Goal: Transaction & Acquisition: Book appointment/travel/reservation

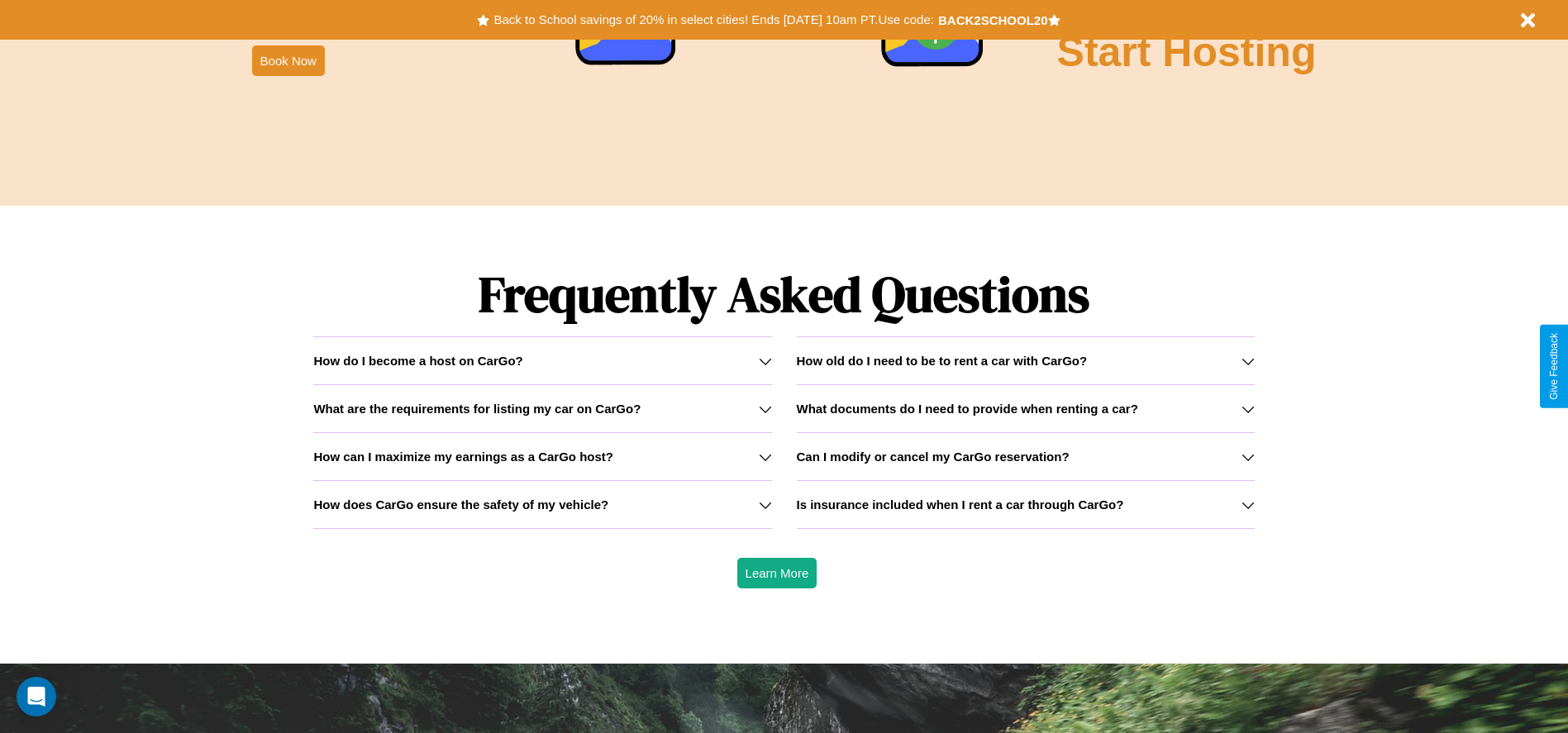
scroll to position [2370, 0]
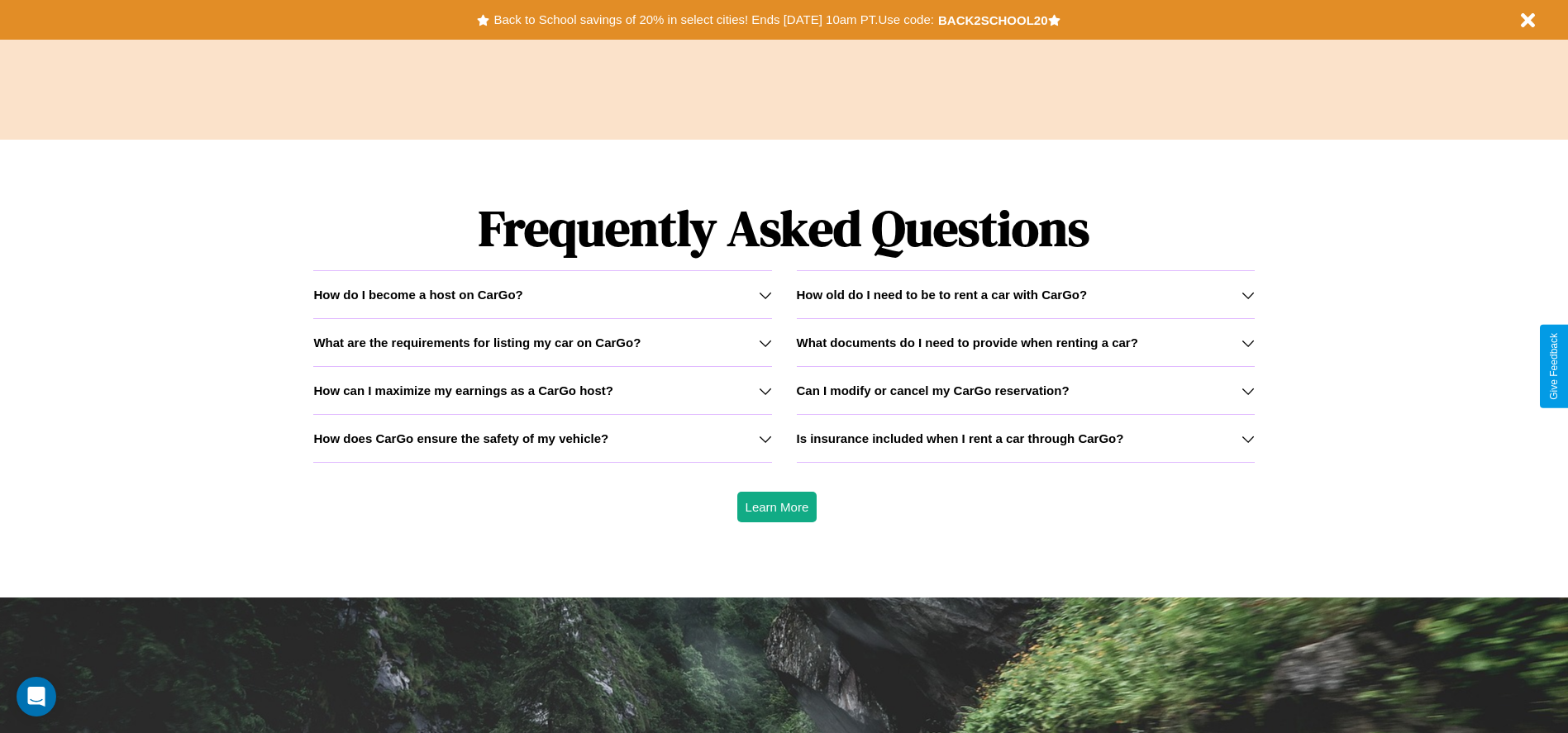
click at [542, 390] on h3 "How can I maximize my earnings as a CarGo host?" at bounding box center [463, 390] width 300 height 14
click at [542, 294] on div "How do I become a host on CarGo?" at bounding box center [542, 295] width 458 height 14
click at [764, 390] on icon at bounding box center [765, 390] width 13 height 13
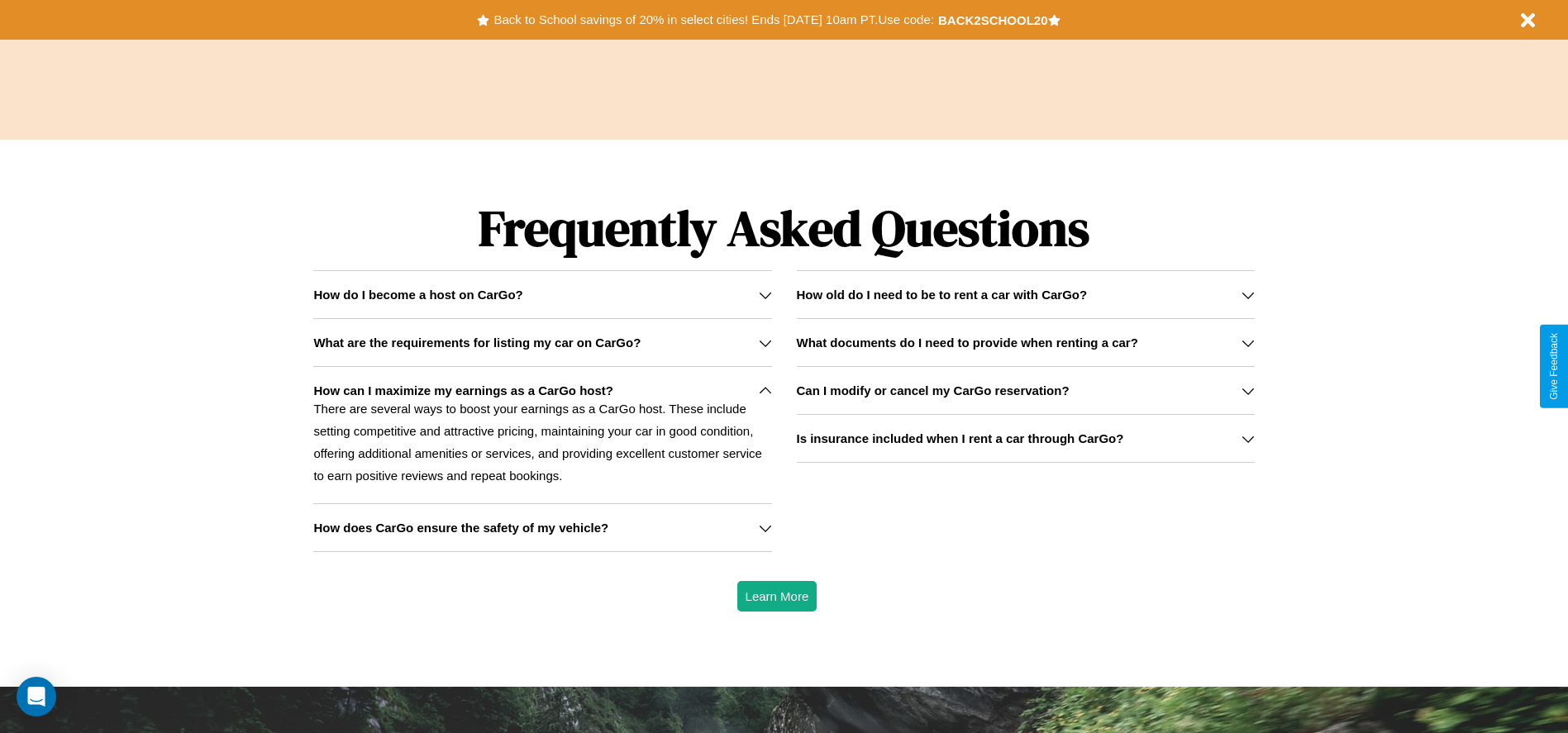
click at [542, 342] on h3 "What are the requirements for listing my car on CarGo?" at bounding box center [477, 343] width 328 height 14
click at [713, 20] on button "Back to School savings of 20% in select cities! Ends 9/1 at 10am PT. Use code:" at bounding box center [713, 20] width 448 height 23
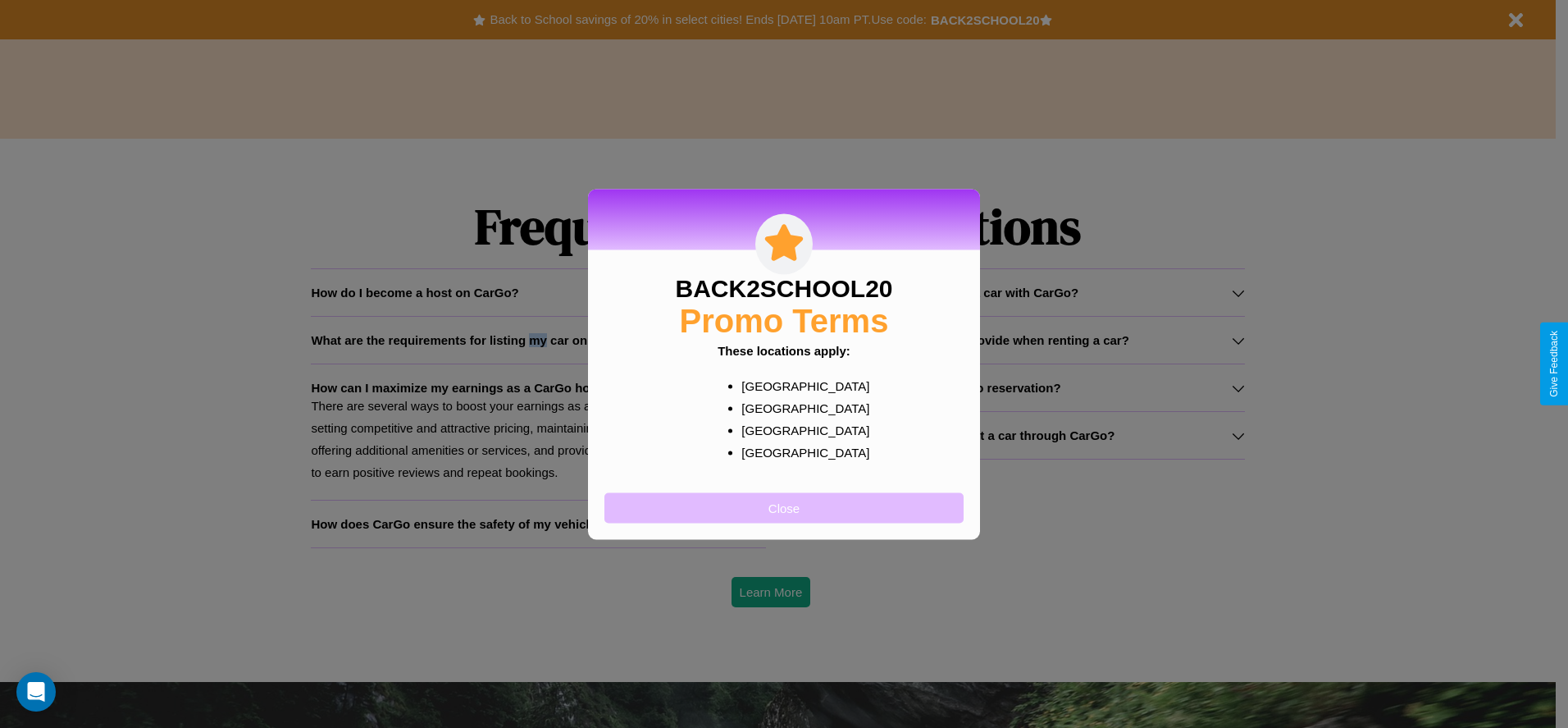
click at [784, 507] on button "Close" at bounding box center [784, 508] width 359 height 30
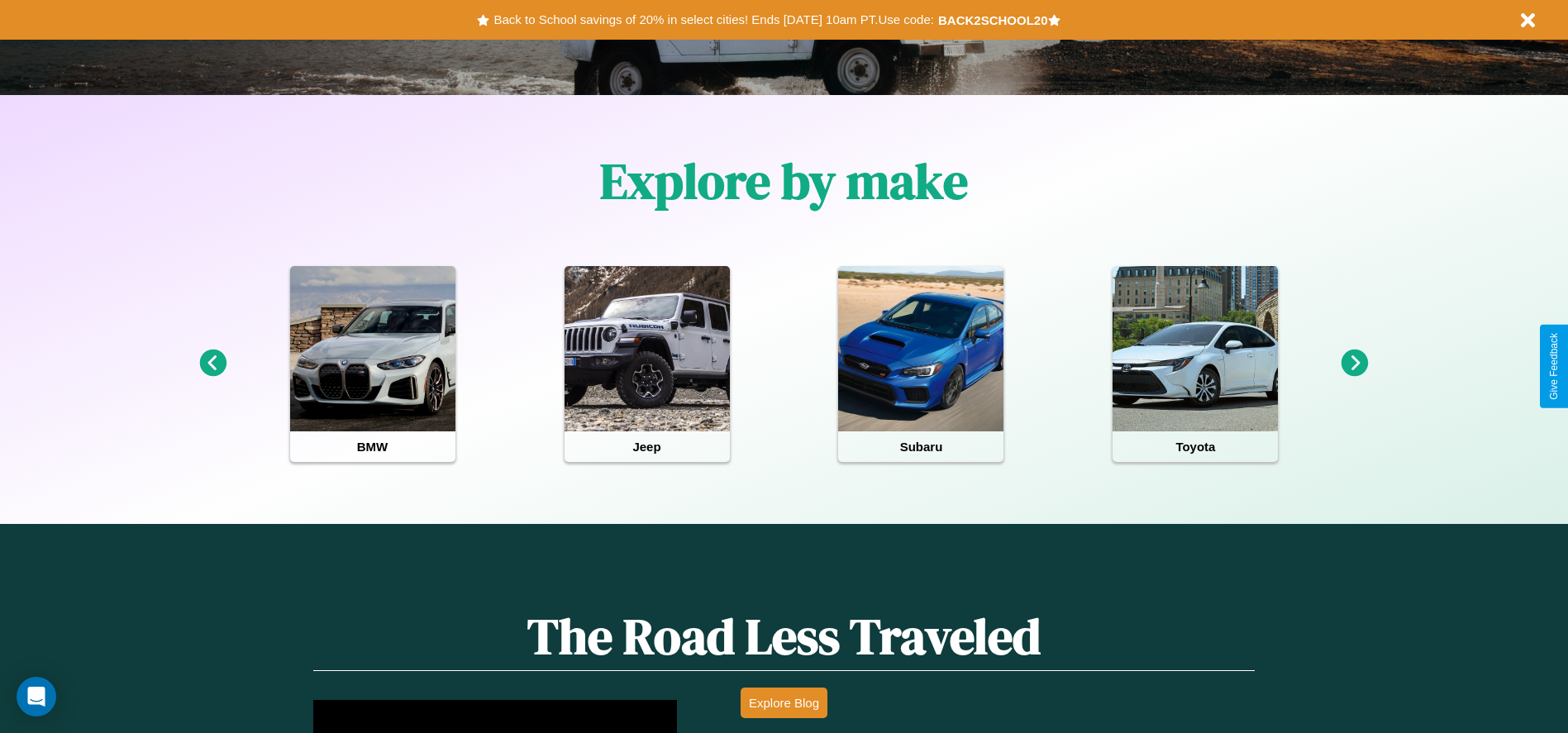
scroll to position [343, 0]
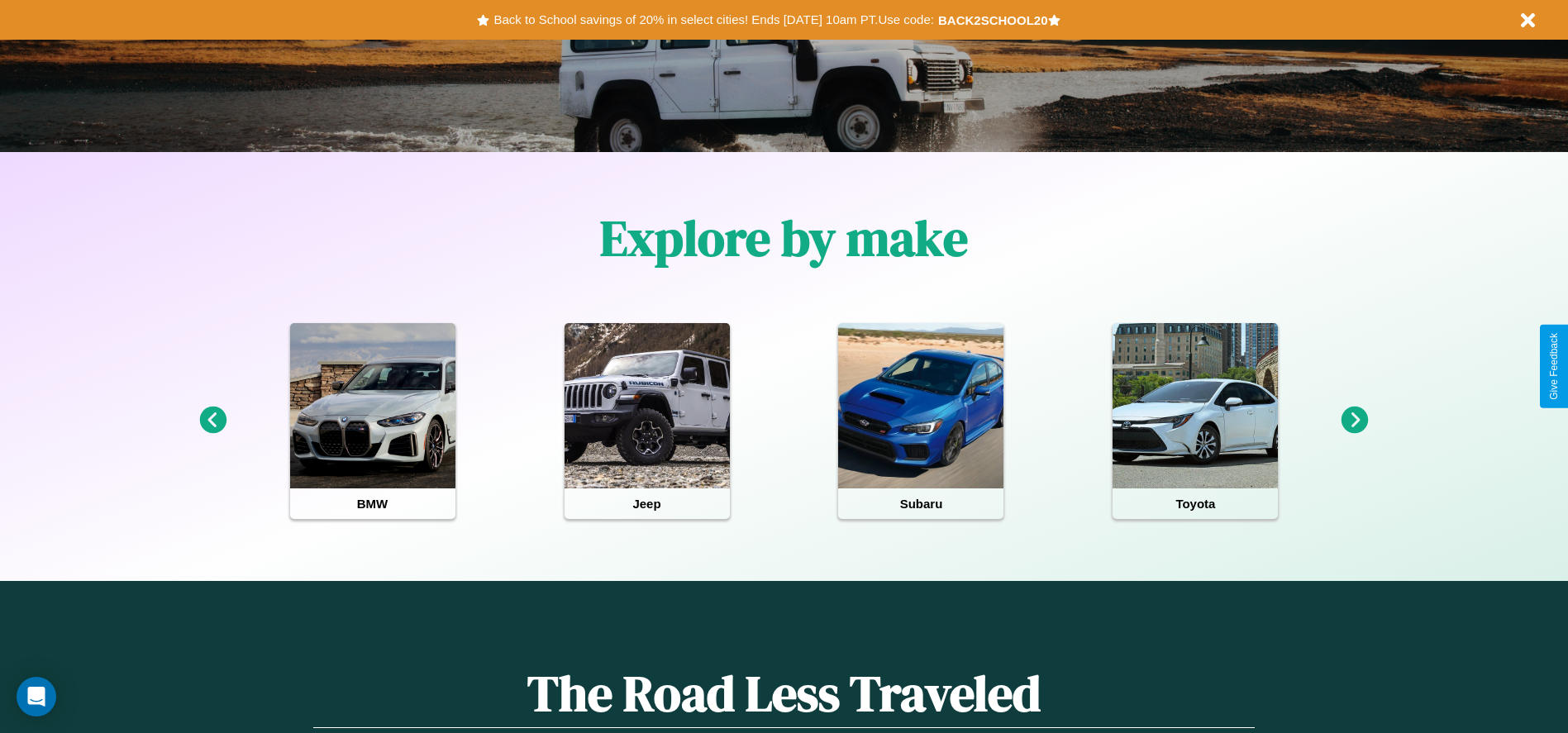
click at [1355, 421] on icon at bounding box center [1355, 420] width 28 height 28
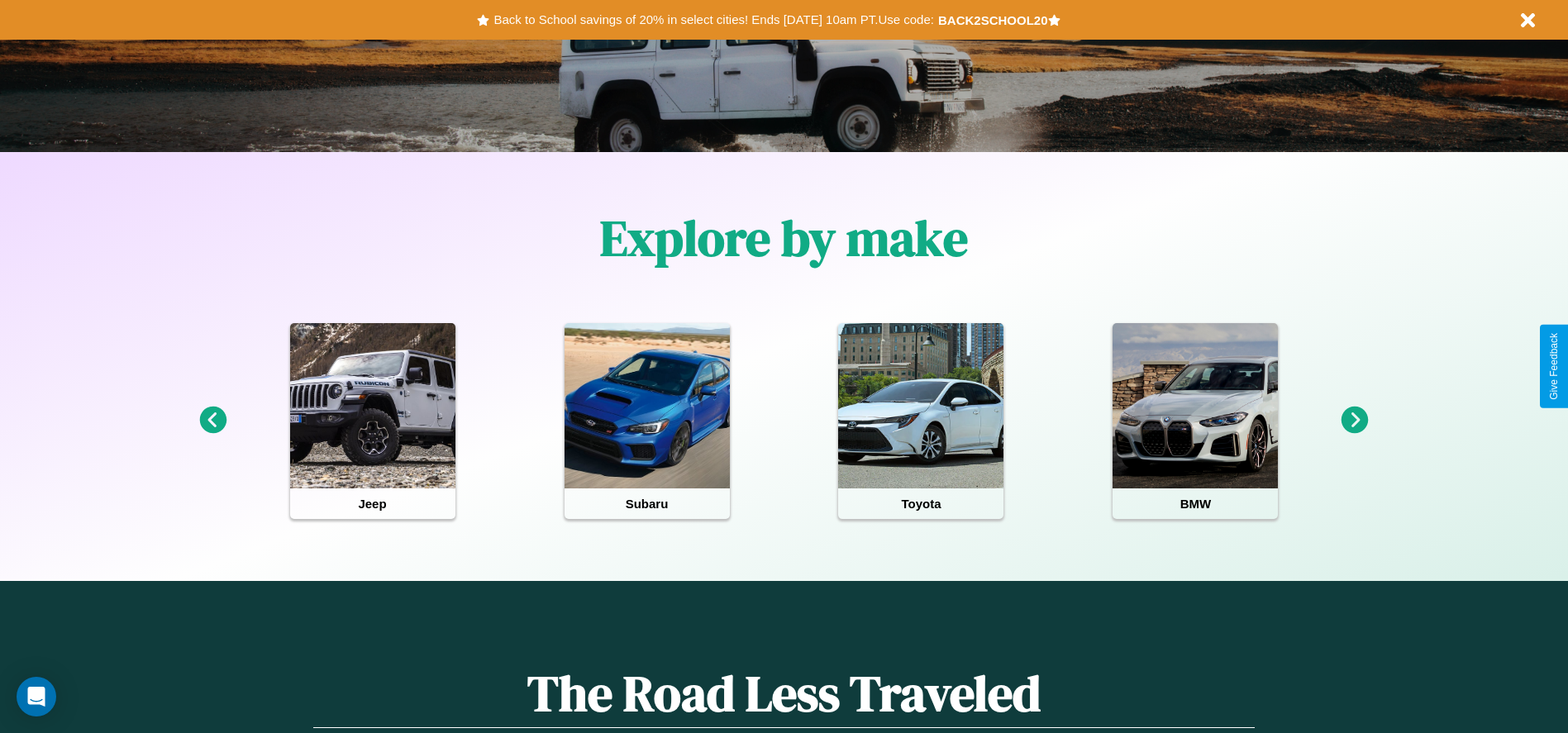
click at [1355, 421] on icon at bounding box center [1355, 420] width 28 height 28
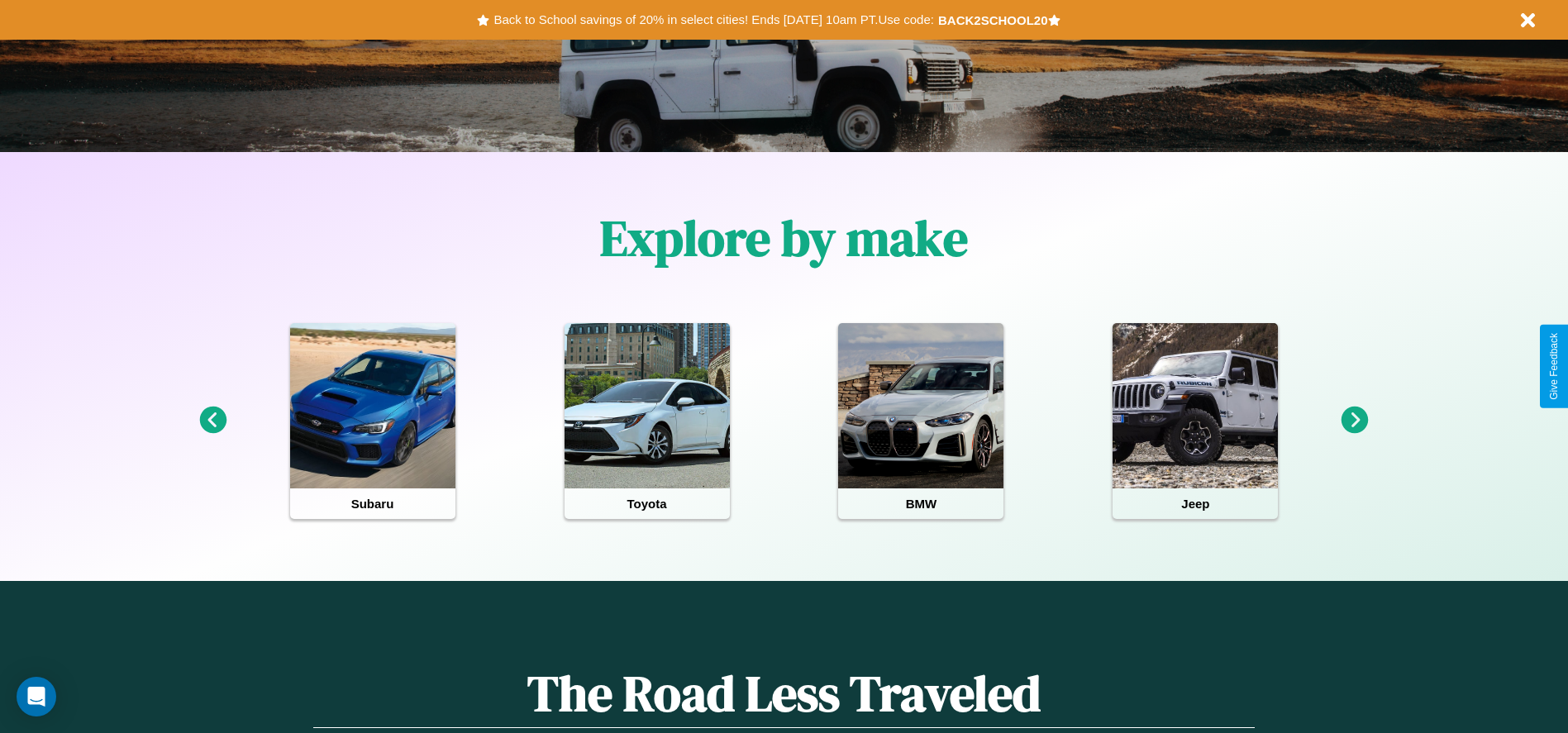
click at [1355, 421] on icon at bounding box center [1355, 420] width 28 height 28
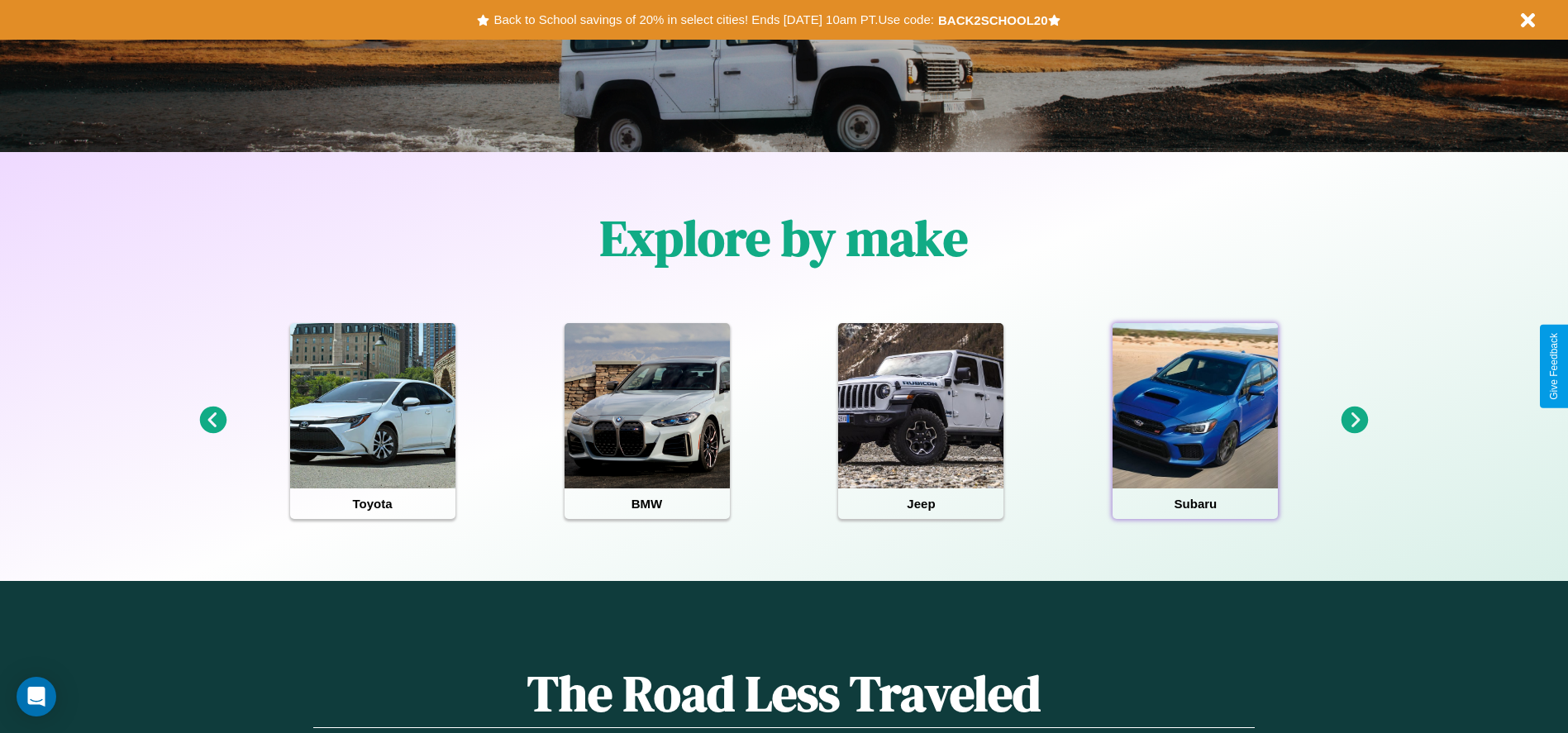
click at [1195, 421] on div at bounding box center [1195, 406] width 165 height 165
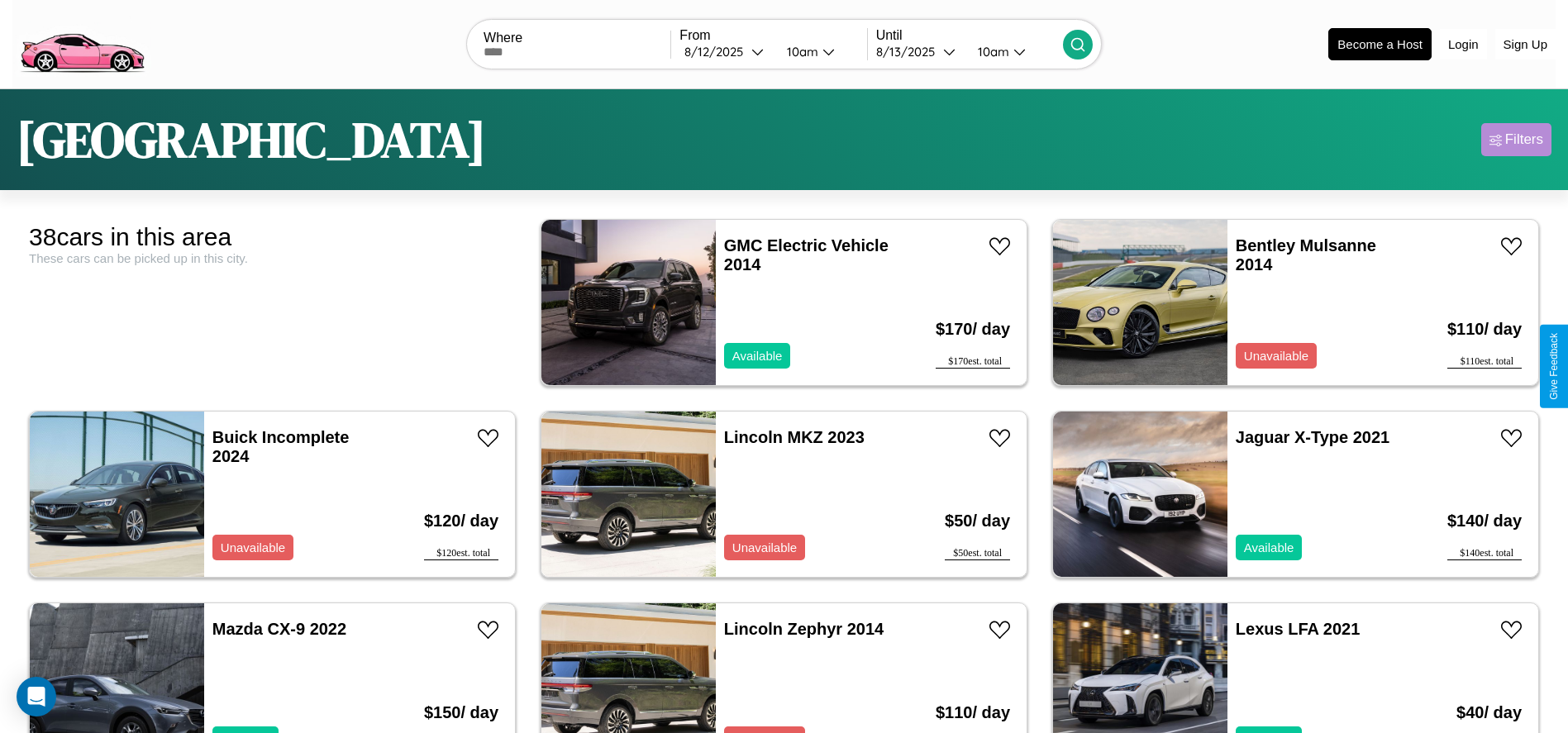
click at [1516, 139] on div "Filters" at bounding box center [1524, 139] width 38 height 17
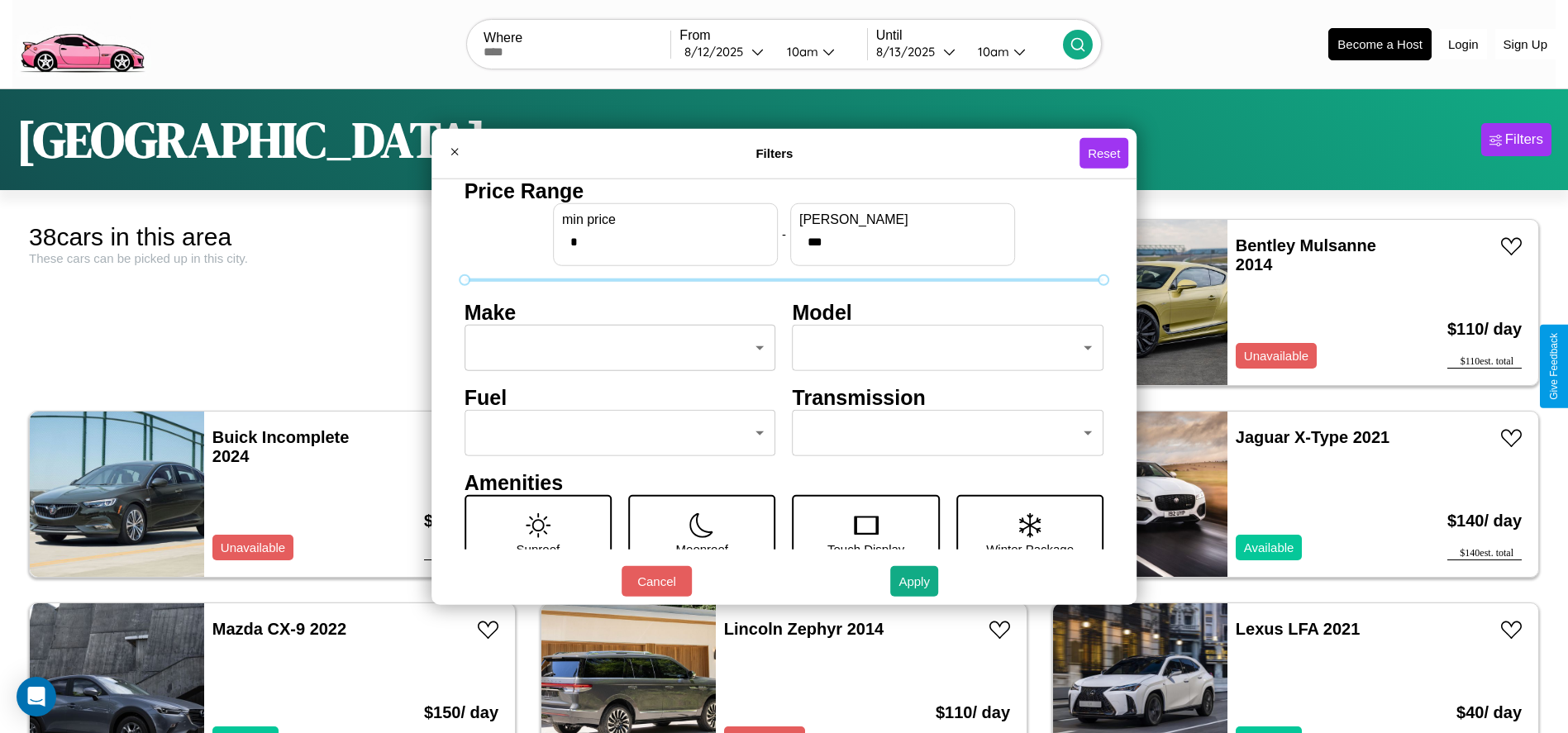
click at [615, 348] on body "CarGo Where From 8 / 12 / 2025 10am Until 8 / 13 / 2025 10am Become a Host Logi…" at bounding box center [784, 417] width 1568 height 835
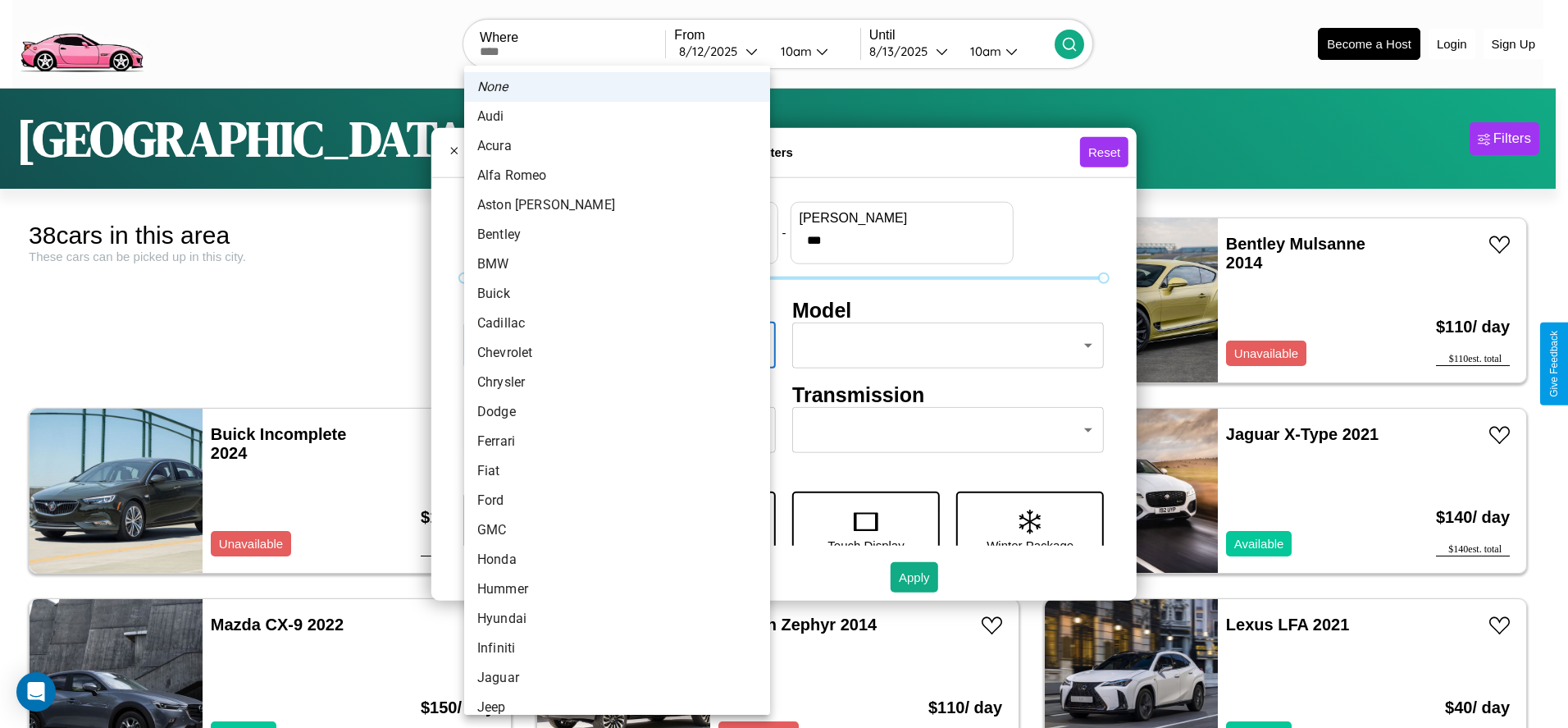
scroll to position [427, 0]
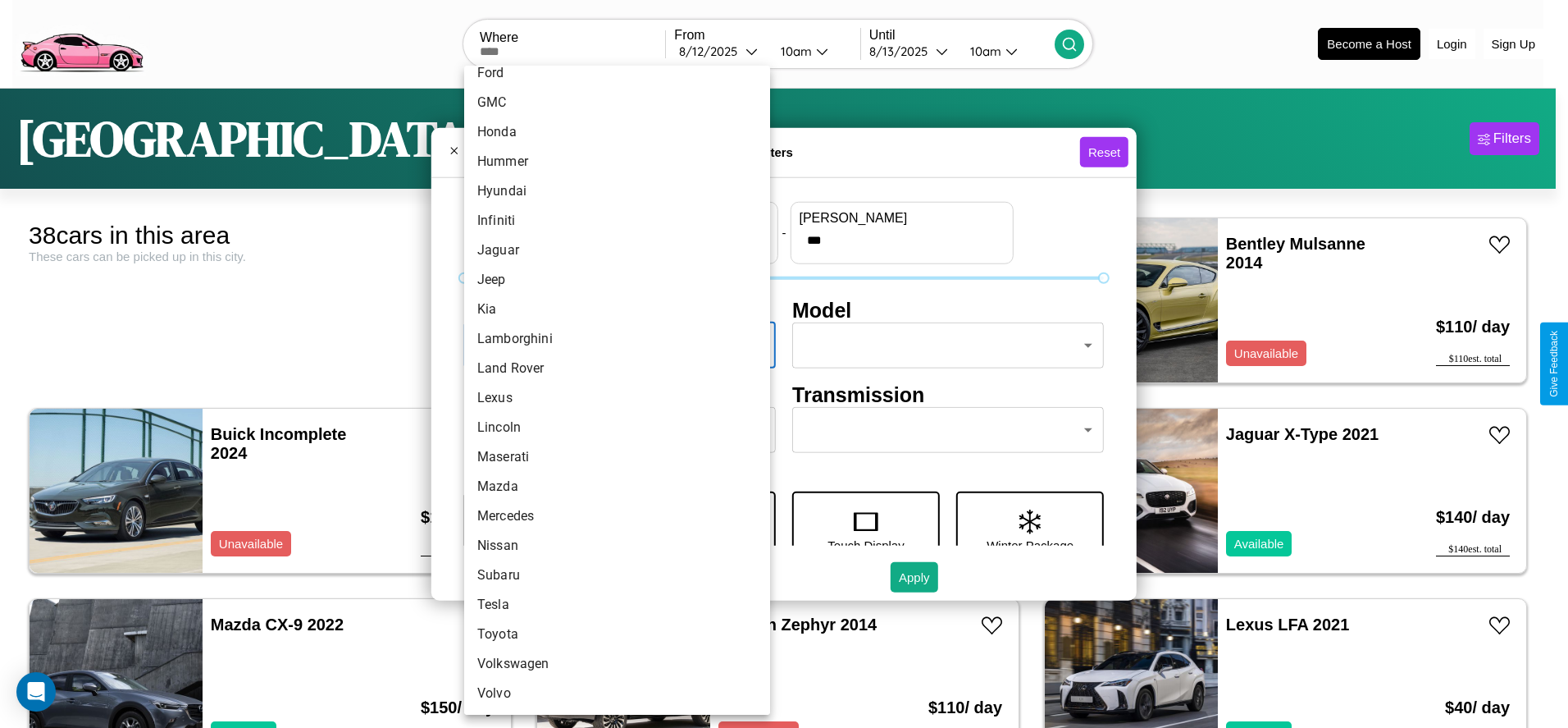
click at [611, 694] on li "Volvo" at bounding box center [617, 694] width 306 height 30
type input "*****"
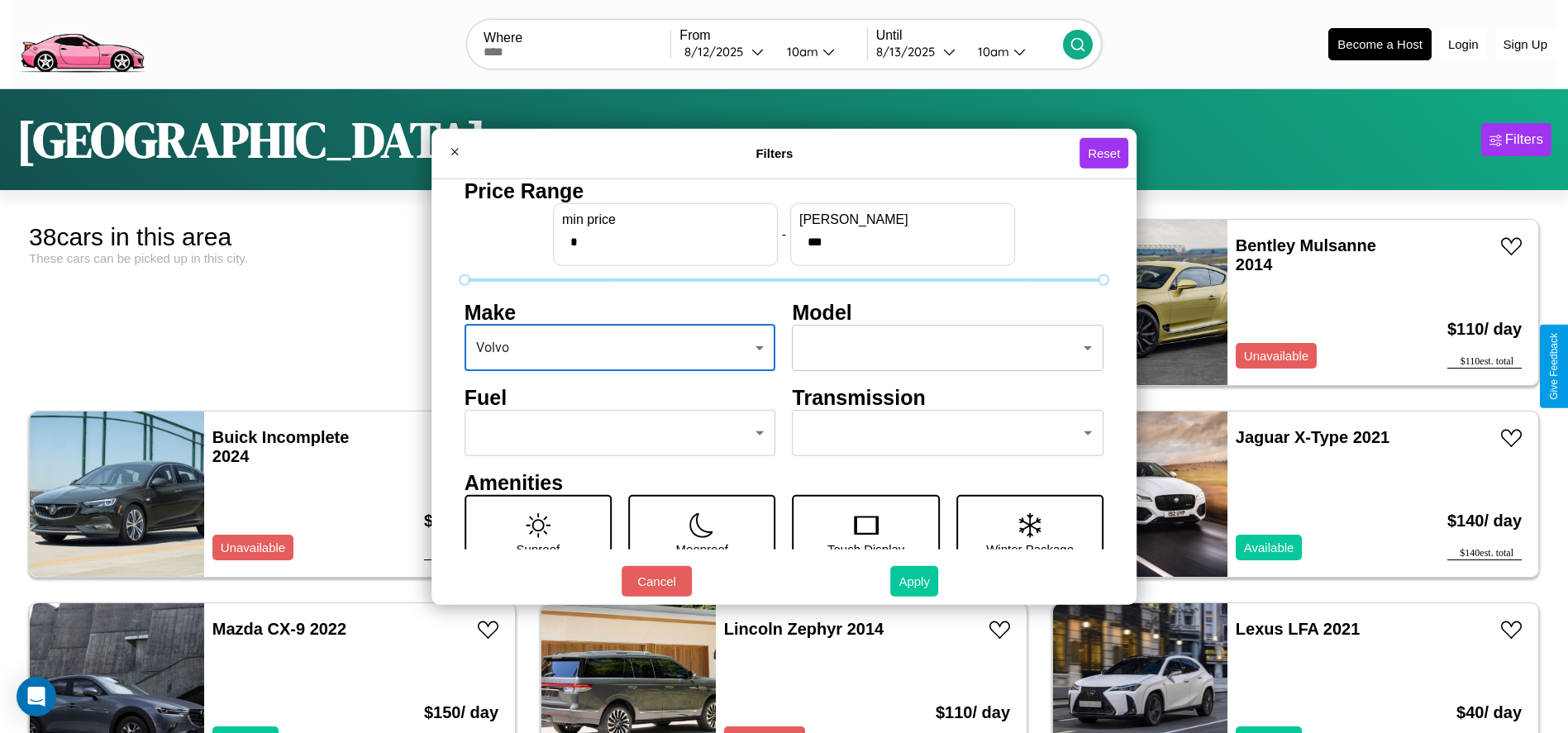
click at [915, 580] on button "Apply" at bounding box center [915, 581] width 48 height 30
